Goal: Task Accomplishment & Management: Manage account settings

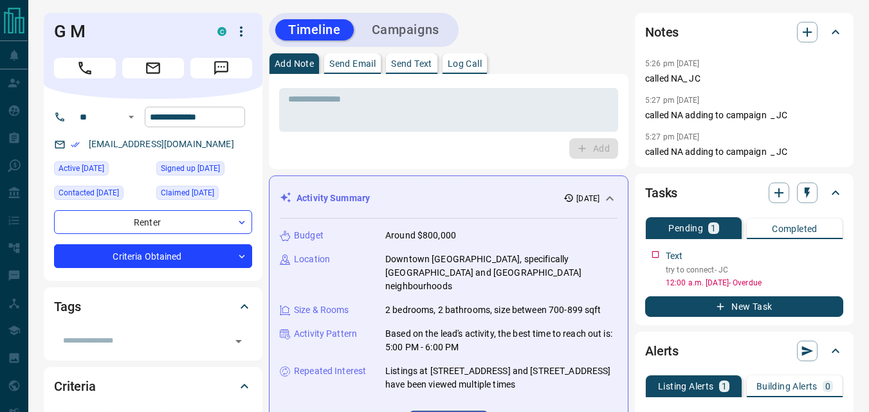
click at [224, 120] on input "**********" at bounding box center [195, 117] width 100 height 21
click at [307, 147] on div "Add" at bounding box center [448, 148] width 339 height 21
click at [332, 147] on div "Add" at bounding box center [448, 148] width 339 height 21
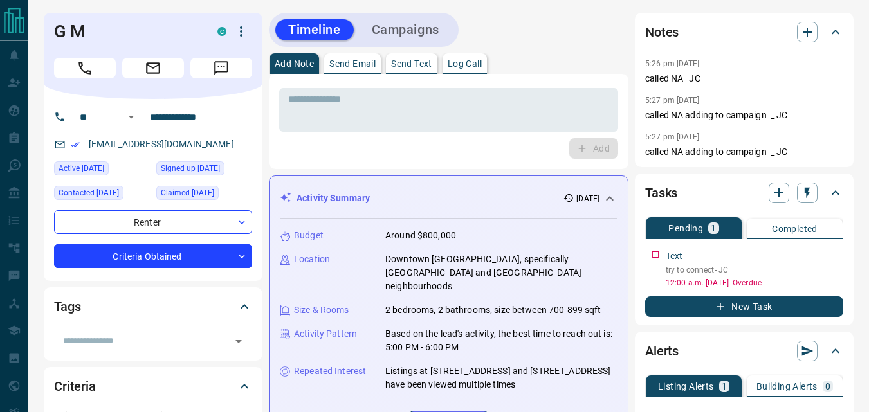
click at [310, 152] on div "Add" at bounding box center [448, 148] width 339 height 21
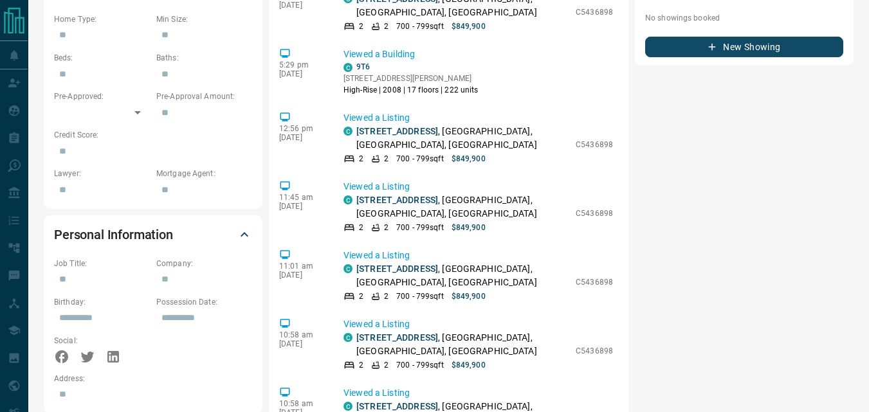
scroll to position [1275, 0]
click at [667, 194] on div "Notes 5:26 pm [DATE] called NA_ JC 5:27 pm [DATE] called NA adding to campaign …" at bounding box center [744, 216] width 219 height 1564
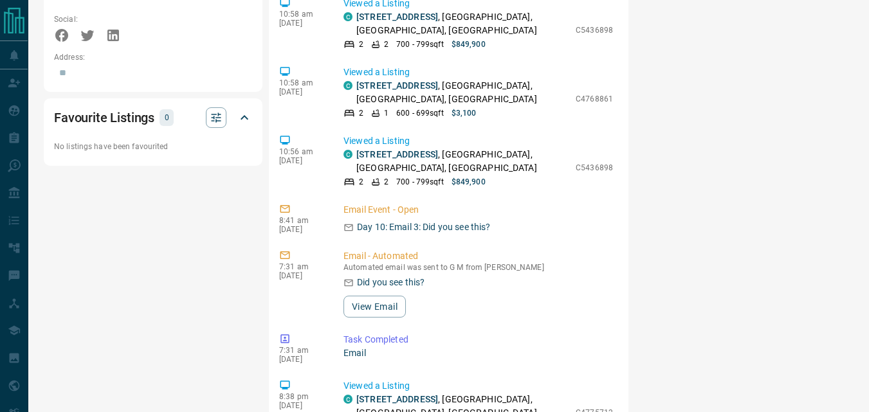
scroll to position [942, 0]
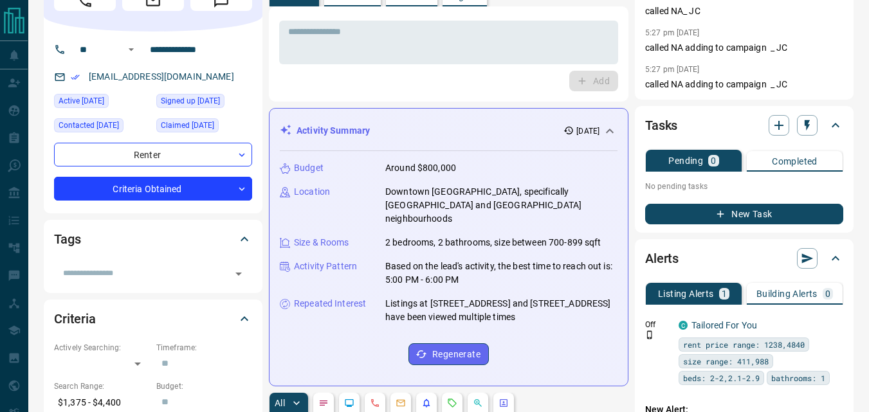
scroll to position [0, 0]
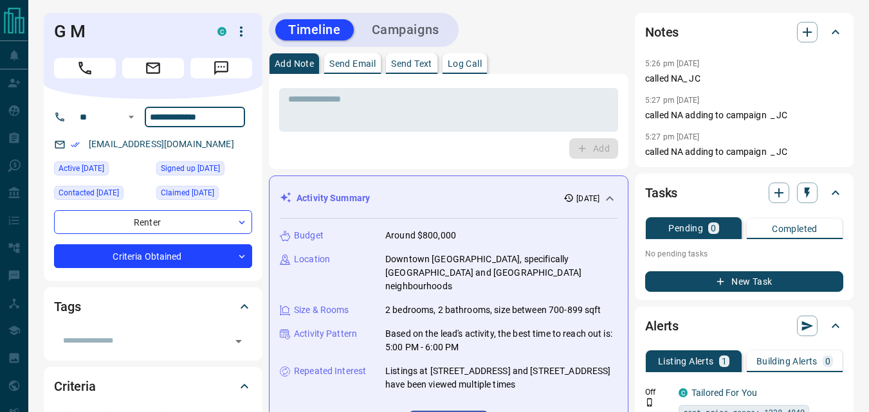
click at [229, 122] on input "**********" at bounding box center [195, 117] width 100 height 21
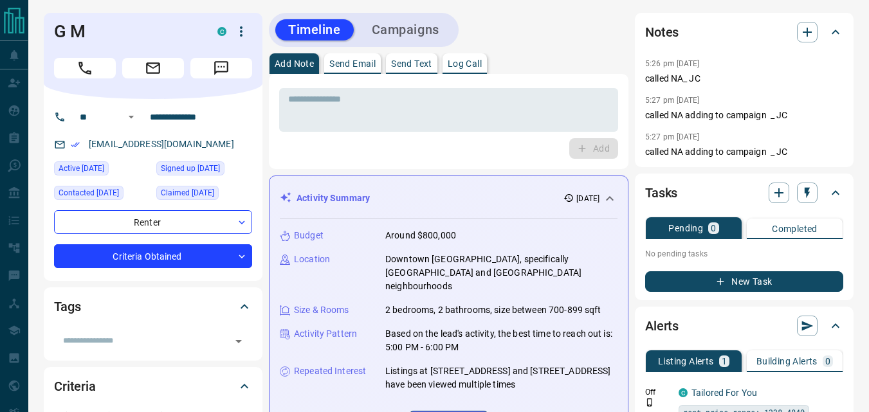
click at [313, 143] on div "Add" at bounding box center [448, 148] width 339 height 21
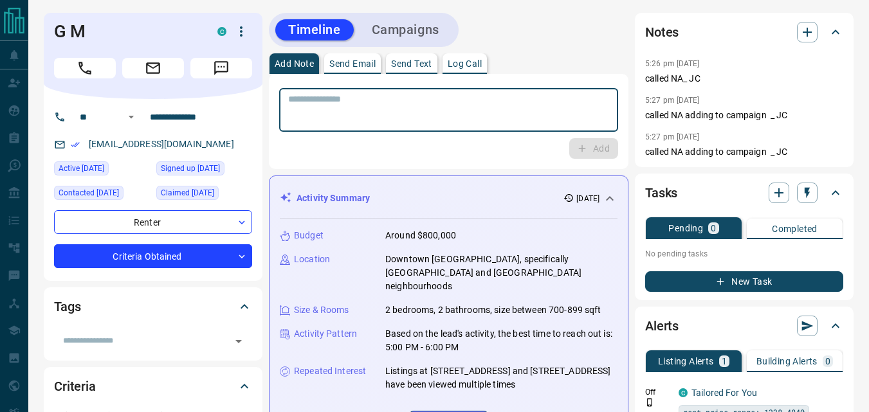
click at [362, 105] on textarea at bounding box center [448, 110] width 321 height 33
click at [237, 114] on input "**********" at bounding box center [195, 117] width 100 height 21
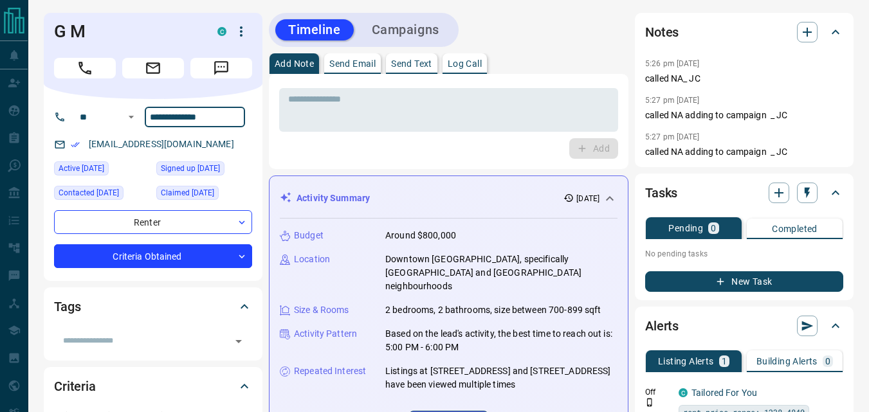
click at [237, 114] on input "**********" at bounding box center [195, 117] width 100 height 21
click at [328, 160] on div "* ​ Add" at bounding box center [449, 121] width 360 height 95
click at [466, 159] on div "* ​ Add" at bounding box center [449, 121] width 360 height 95
click at [231, 120] on input "**********" at bounding box center [195, 117] width 100 height 21
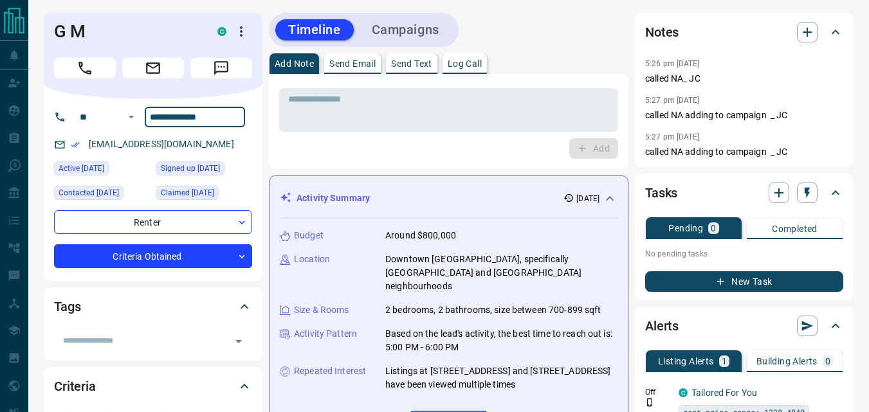
click at [231, 120] on input "**********" at bounding box center [195, 117] width 100 height 21
click at [307, 152] on div "Add" at bounding box center [448, 148] width 339 height 21
click at [420, 154] on div "Add" at bounding box center [448, 148] width 339 height 21
click at [381, 119] on textarea at bounding box center [448, 110] width 321 height 33
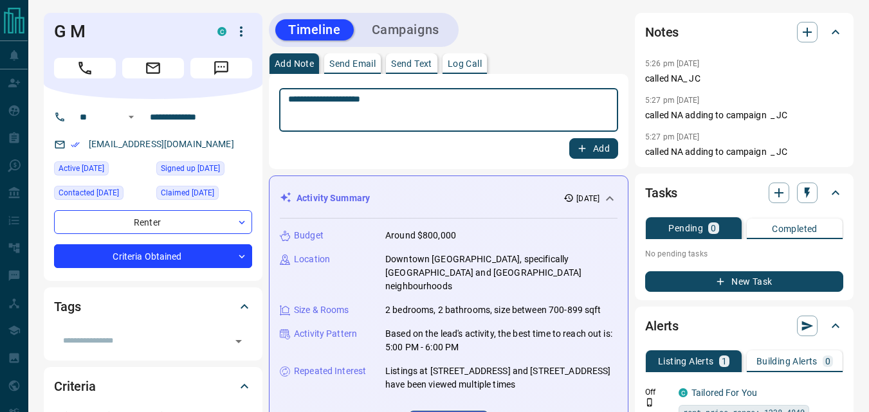
type textarea "**********"
click at [601, 154] on button "Add" at bounding box center [593, 148] width 49 height 21
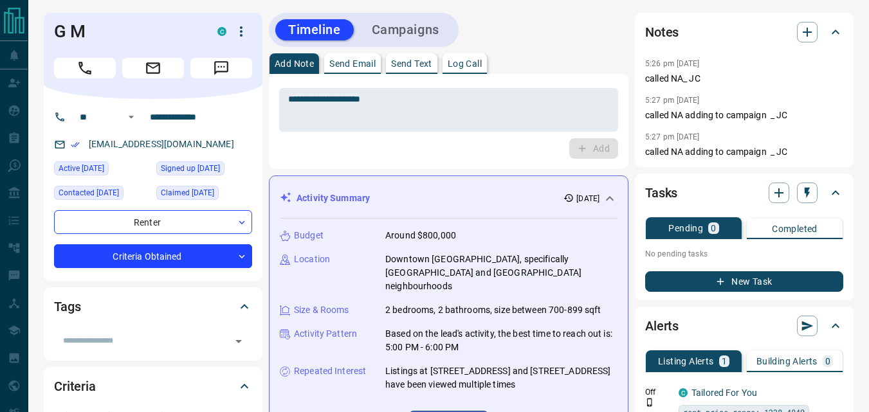
click at [472, 142] on div "Add" at bounding box center [448, 148] width 339 height 21
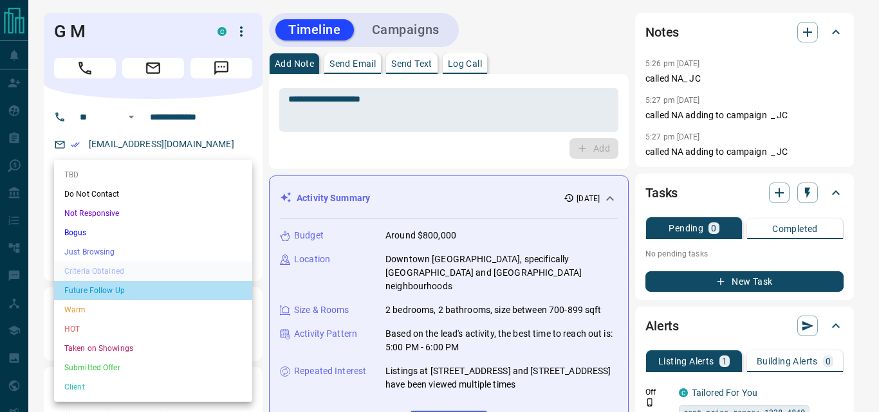
click at [109, 293] on li "Future Follow Up" at bounding box center [153, 290] width 198 height 19
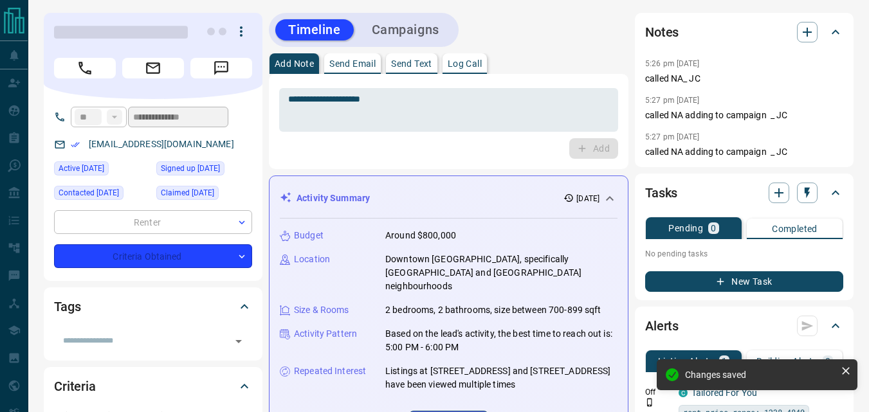
type input "*"
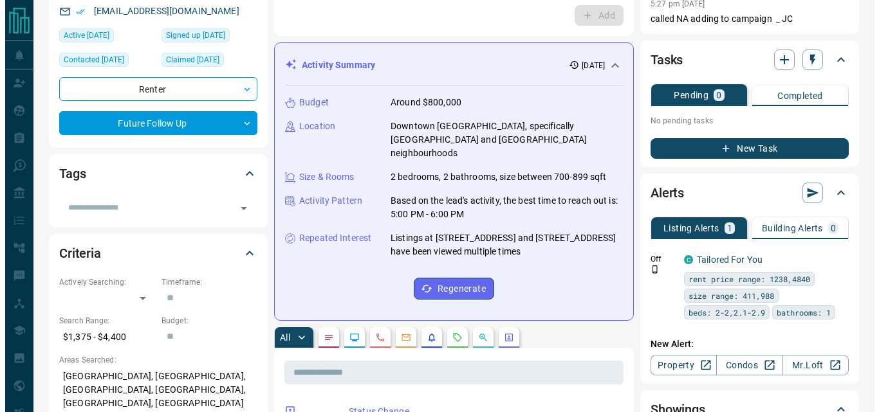
scroll to position [64, 0]
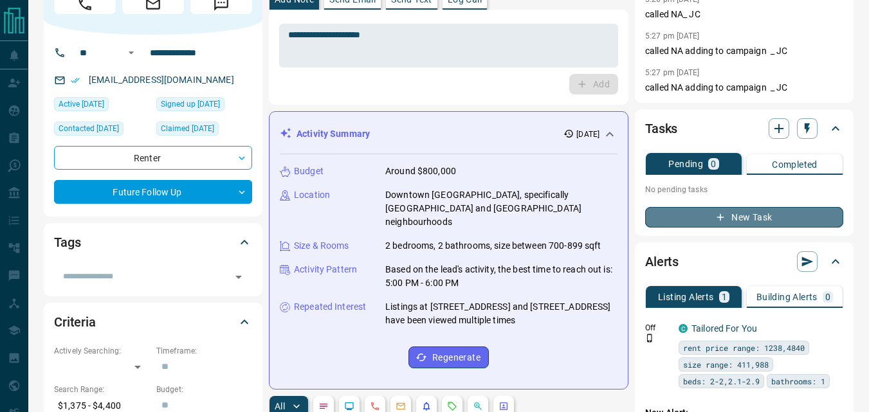
click at [723, 213] on icon "button" at bounding box center [721, 218] width 12 height 12
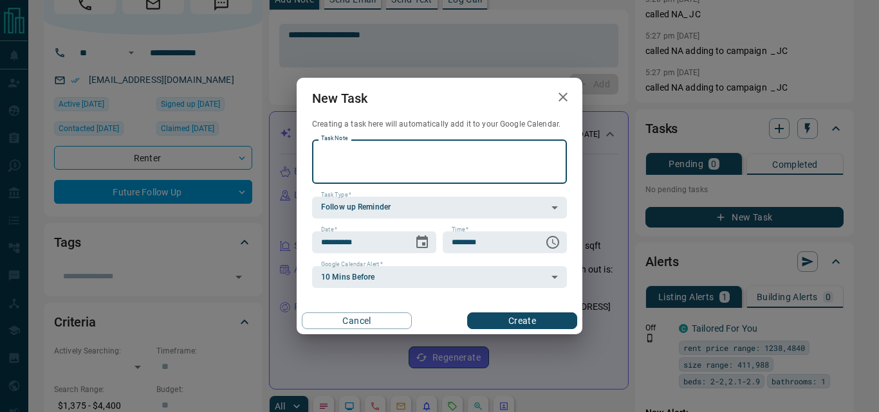
click at [402, 172] on textarea "Task Note" at bounding box center [439, 161] width 237 height 33
type textarea "*********"
click at [387, 239] on input "**********" at bounding box center [358, 243] width 92 height 22
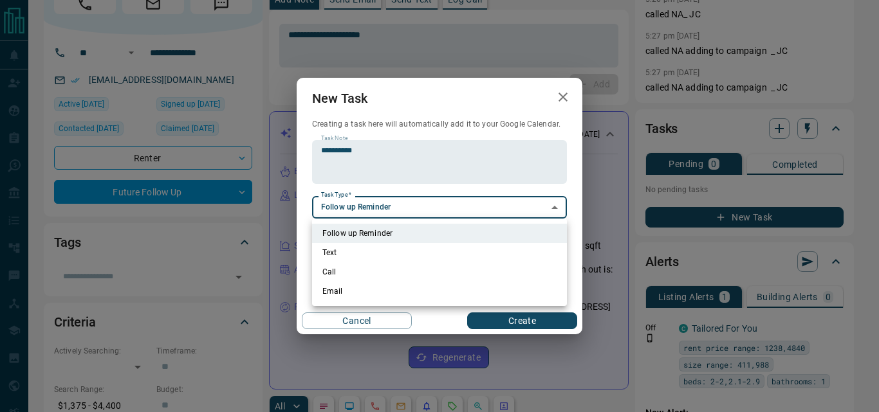
click at [435, 214] on div at bounding box center [439, 206] width 879 height 412
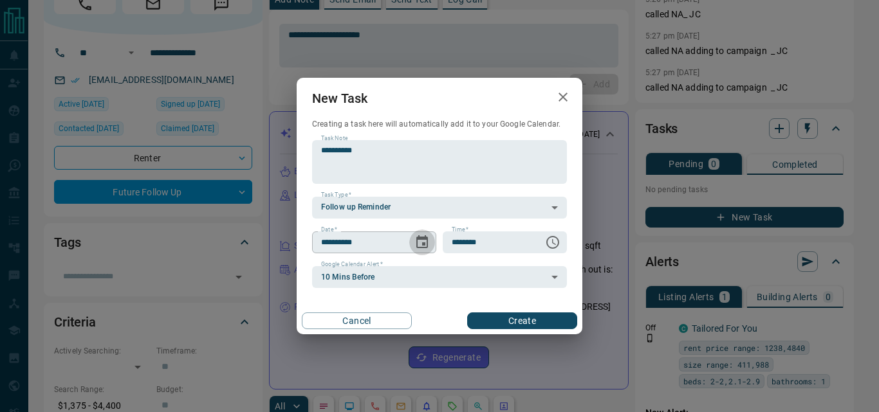
click at [423, 241] on icon "Choose date, selected date is Aug 15, 2025" at bounding box center [421, 242] width 15 height 15
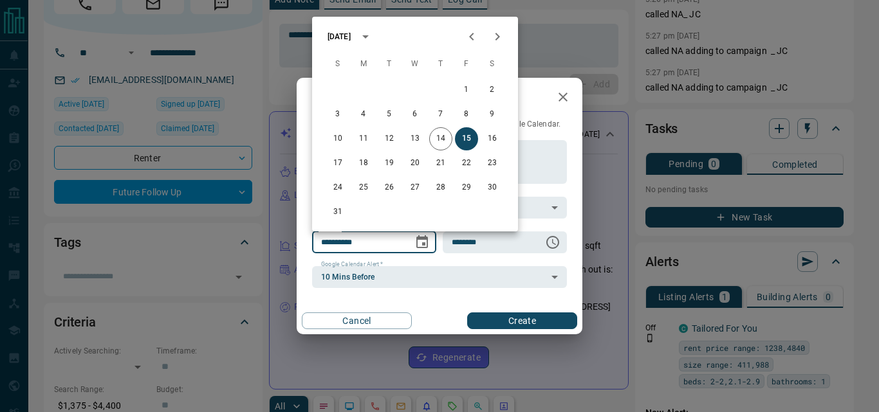
click at [496, 35] on icon "Next month" at bounding box center [497, 36] width 15 height 15
click at [435, 141] on button "16" at bounding box center [440, 138] width 23 height 23
type input "**********"
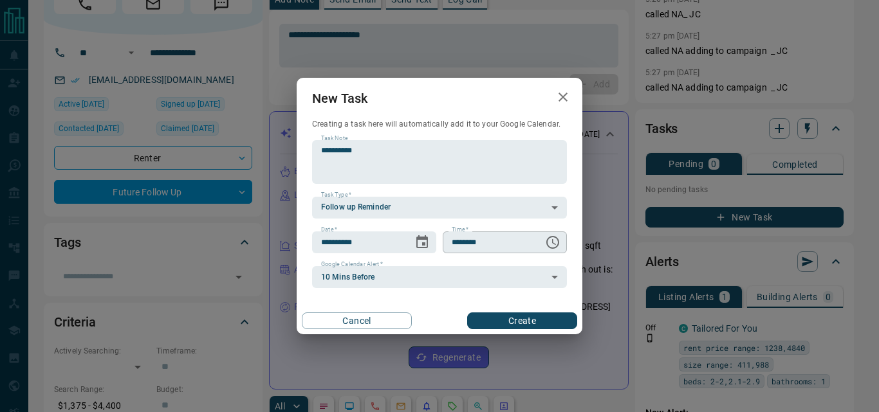
click at [539, 243] on div "******** Time   *" at bounding box center [505, 243] width 124 height 22
click at [560, 242] on button "Choose time, selected time is 6:00 AM" at bounding box center [553, 243] width 26 height 26
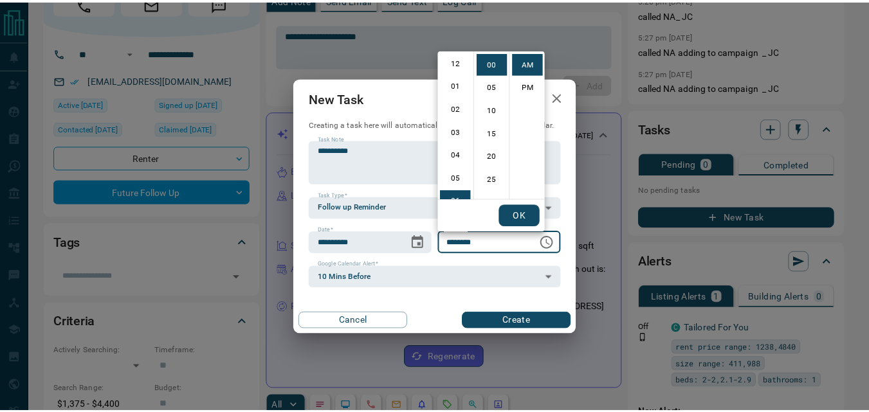
scroll to position [0, 0]
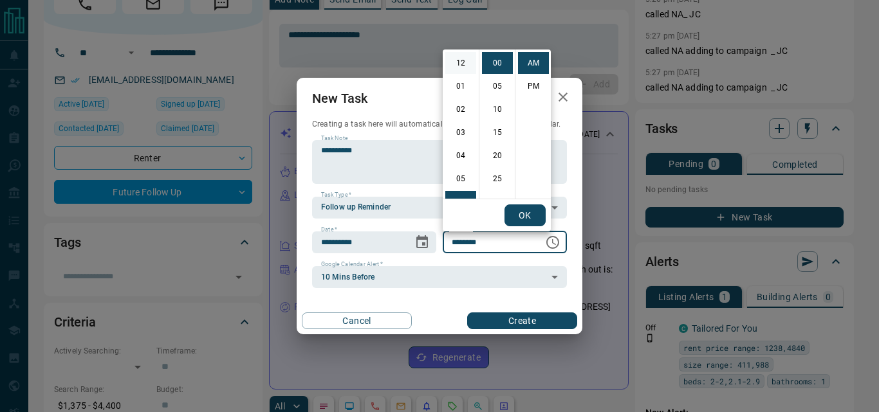
click at [457, 64] on li "12" at bounding box center [460, 63] width 31 height 22
type input "********"
click at [520, 216] on button "OK" at bounding box center [524, 216] width 41 height 22
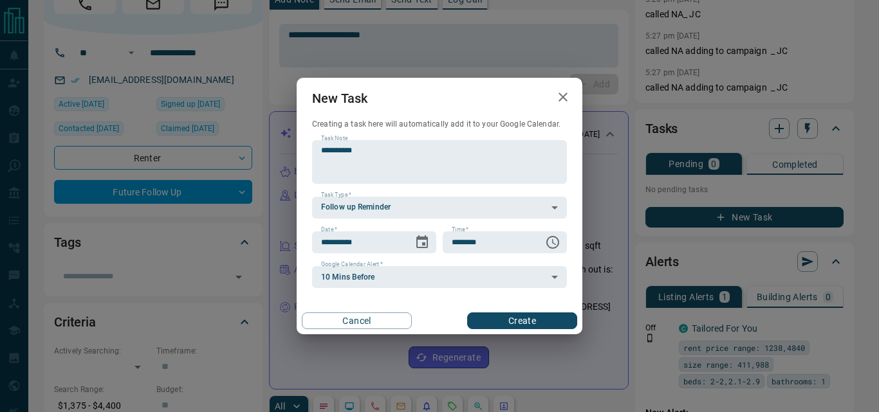
click at [497, 322] on button "Create" at bounding box center [522, 321] width 110 height 17
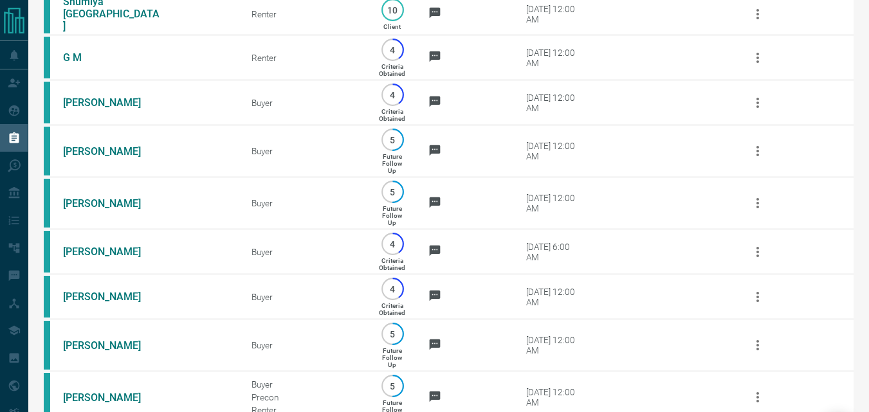
scroll to position [2058, 0]
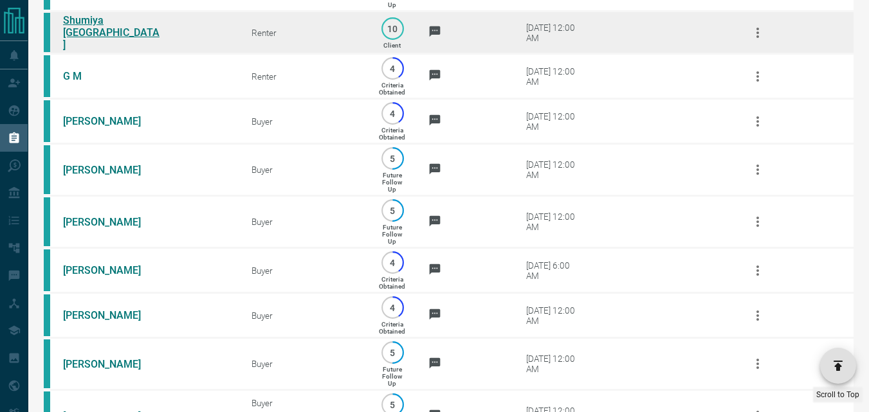
click at [113, 51] on link "Shumiya Doha" at bounding box center [111, 32] width 96 height 37
click at [118, 51] on link "Shumiya Doha" at bounding box center [111, 32] width 96 height 37
click at [758, 38] on icon "button" at bounding box center [757, 33] width 3 height 10
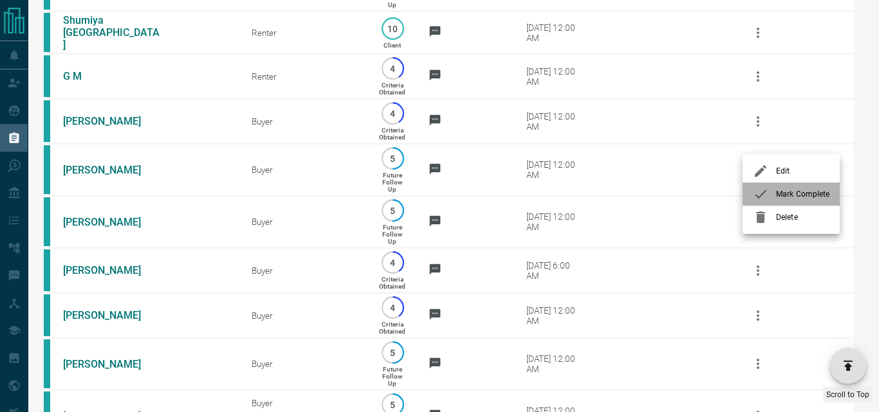
click at [790, 197] on span "Mark Complete" at bounding box center [802, 194] width 53 height 12
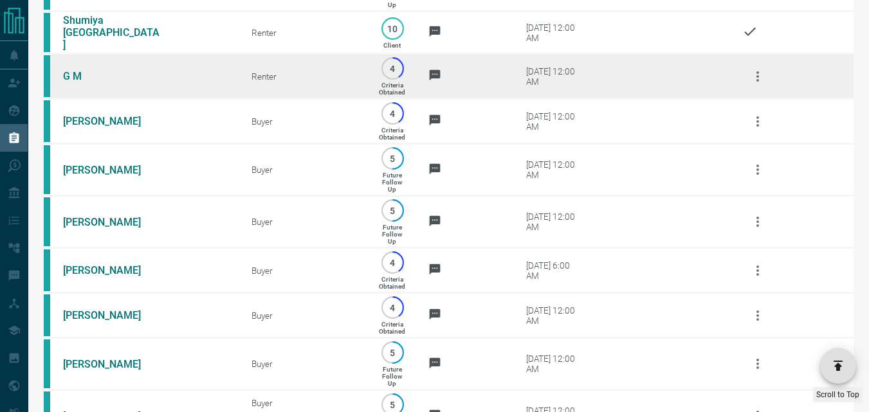
click at [755, 84] on icon "button" at bounding box center [757, 76] width 15 height 15
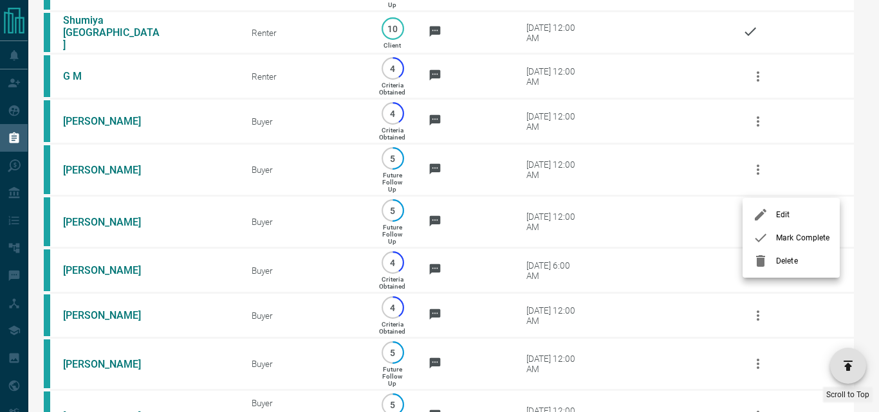
click at [789, 230] on li "Mark Complete" at bounding box center [790, 237] width 97 height 23
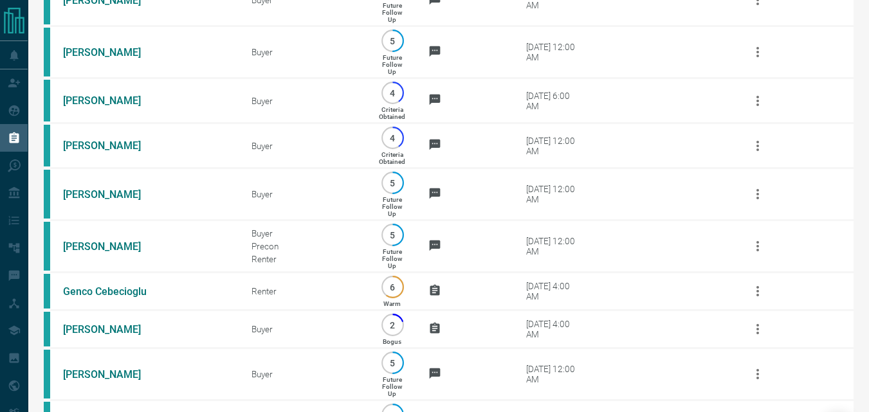
scroll to position [2251, 0]
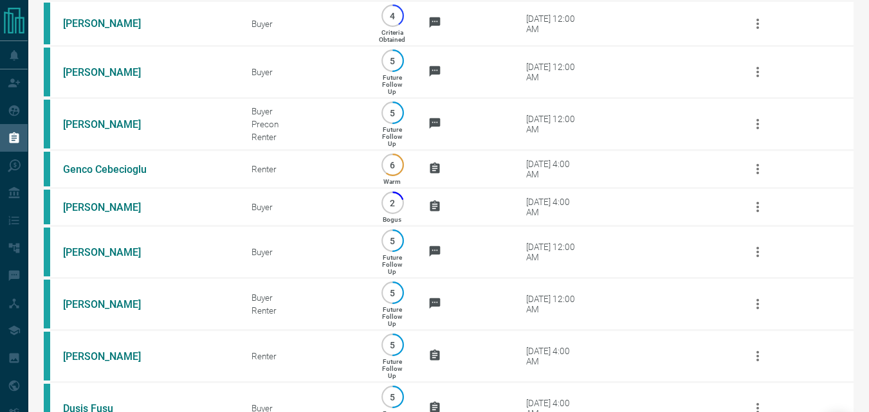
scroll to position [2380, 0]
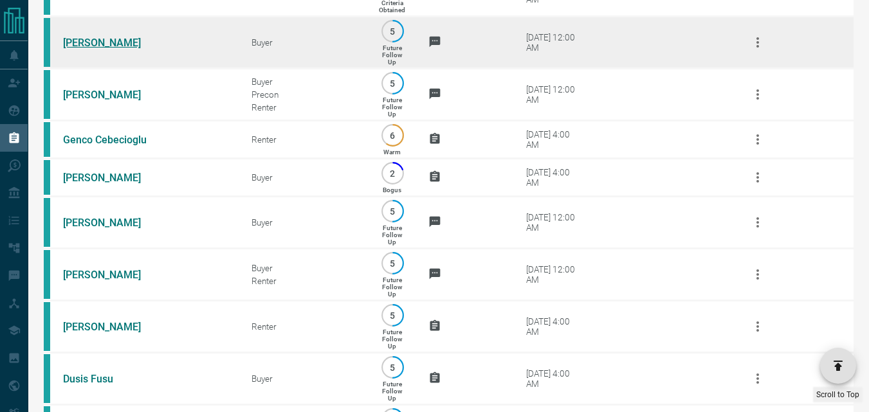
click at [120, 49] on link "Denis Nedeljkovic" at bounding box center [111, 43] width 96 height 12
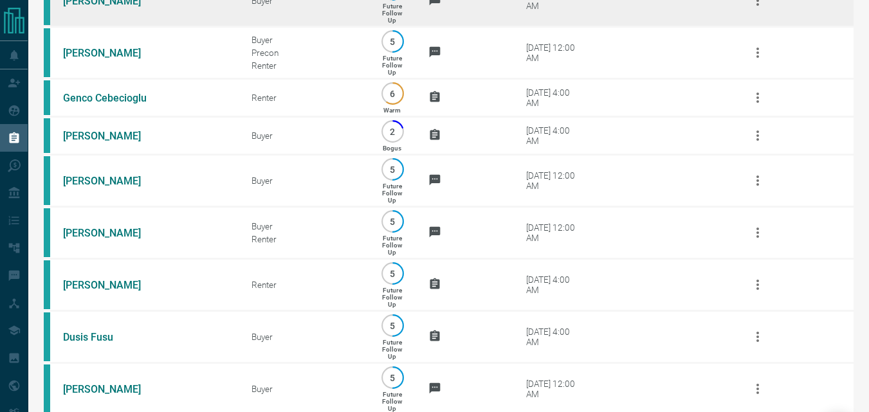
scroll to position [2444, 0]
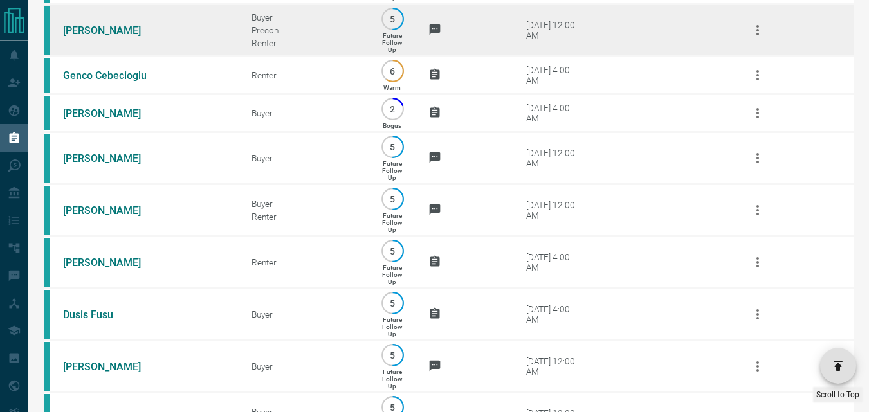
click at [91, 37] on link "Tim Park" at bounding box center [111, 30] width 96 height 12
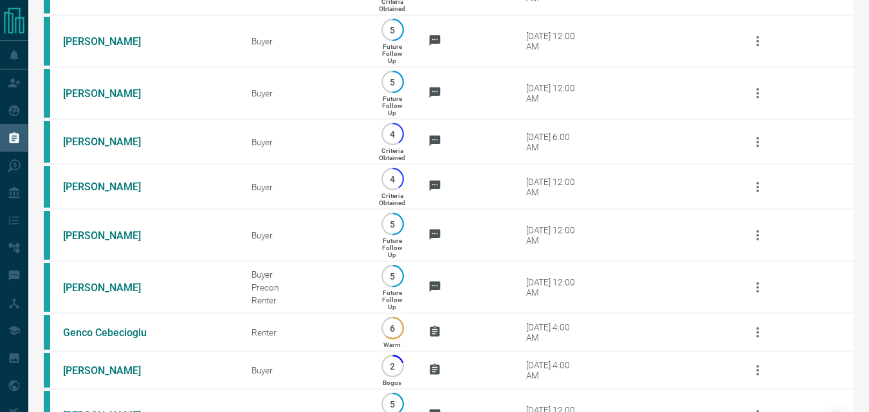
scroll to position [2123, 0]
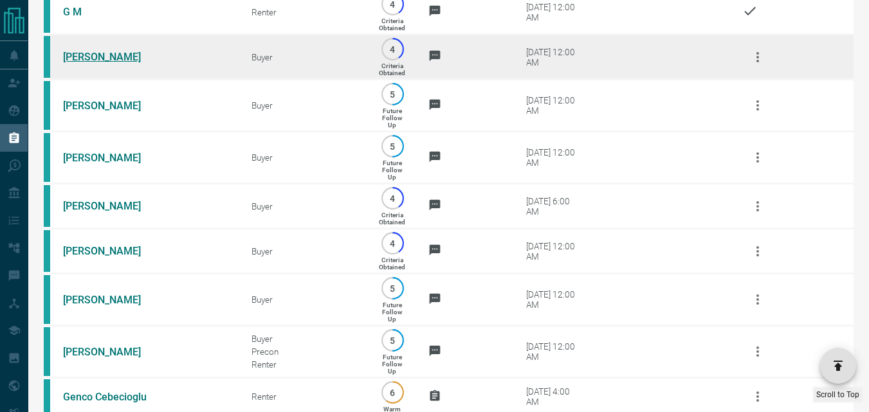
click at [112, 63] on link "Mahveen Khalil" at bounding box center [111, 57] width 96 height 12
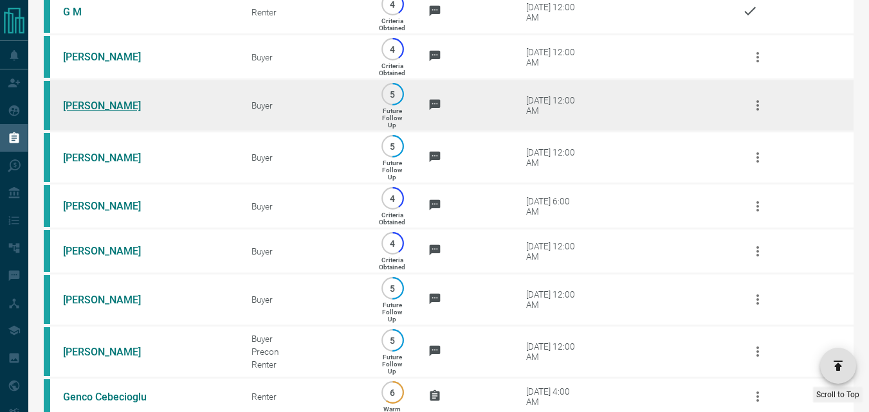
click at [109, 112] on link "Hali Laferriere" at bounding box center [111, 106] width 96 height 12
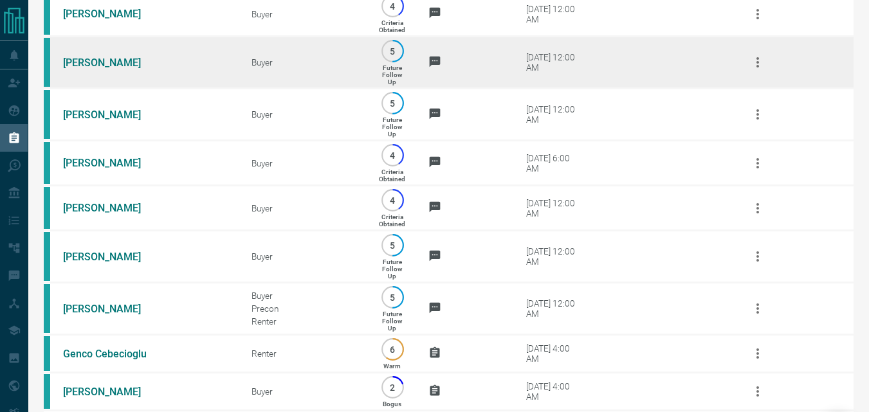
scroll to position [2187, 0]
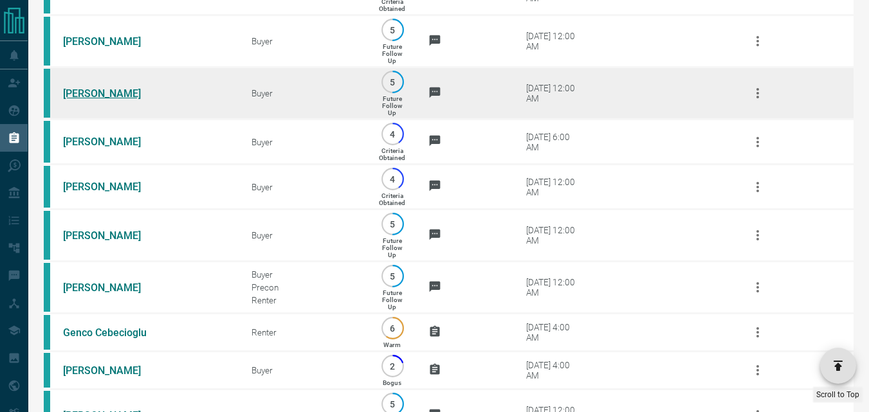
click at [115, 100] on link "Nancy Boucher" at bounding box center [111, 93] width 96 height 12
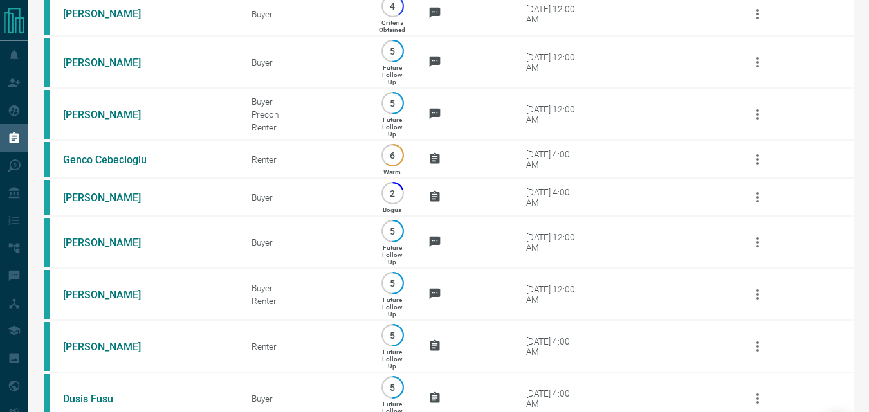
scroll to position [2380, 0]
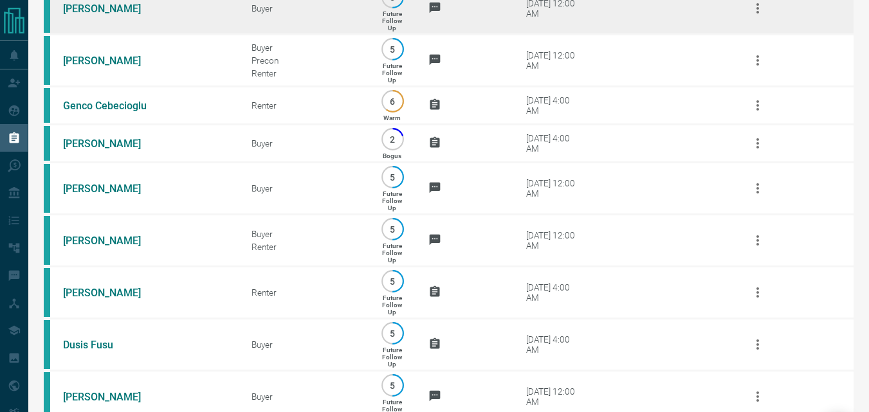
scroll to position [2444, 0]
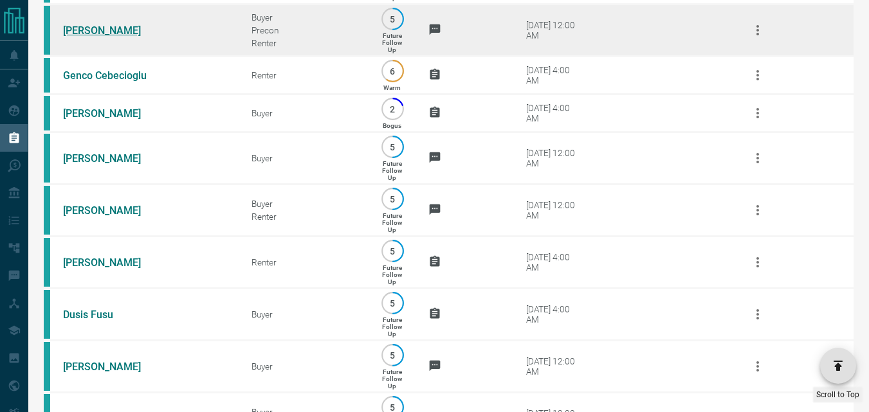
click at [84, 37] on link "Tim Park" at bounding box center [111, 30] width 96 height 12
